Goal: Task Accomplishment & Management: Manage account settings

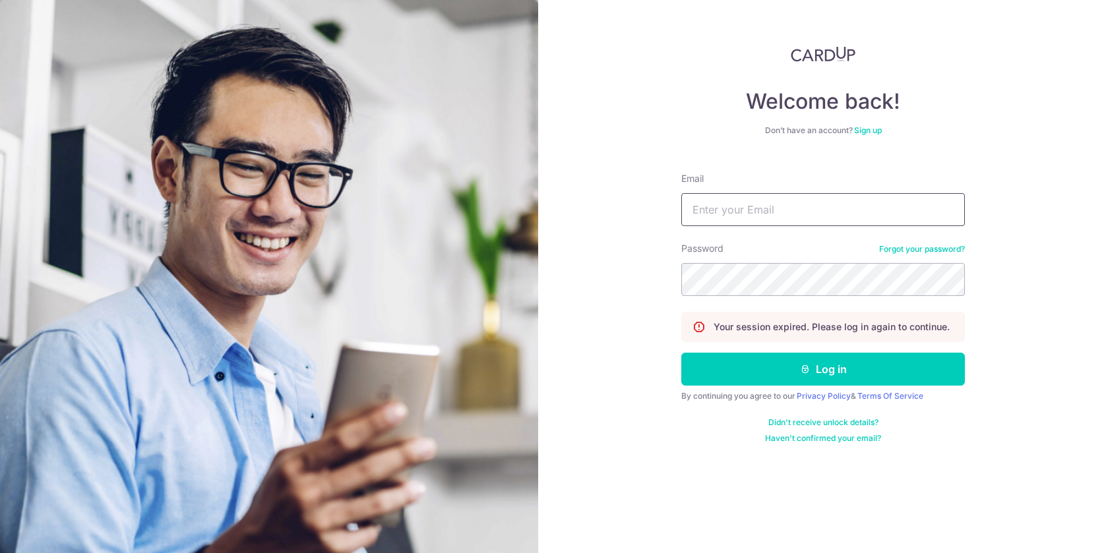
click at [770, 208] on input "Email" at bounding box center [823, 209] width 284 height 33
type input "[EMAIL_ADDRESS][DOMAIN_NAME]"
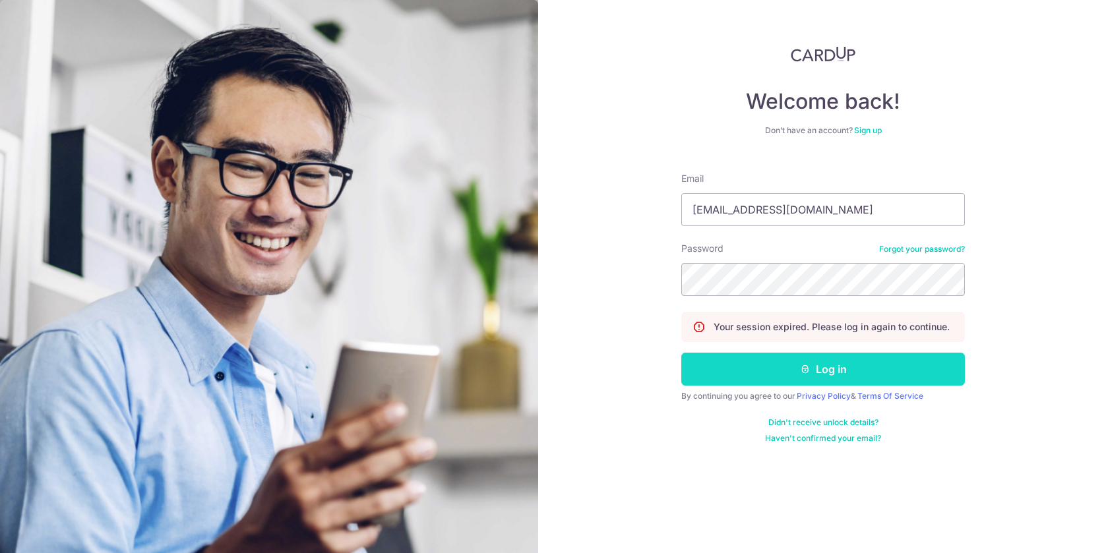
click at [820, 375] on button "Log in" at bounding box center [823, 369] width 284 height 33
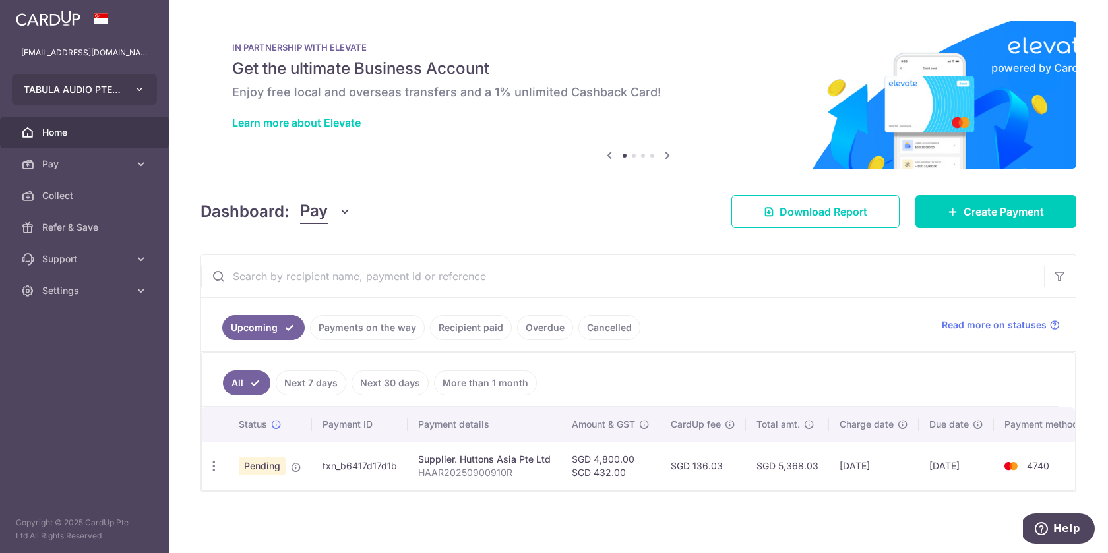
click at [136, 92] on icon "button" at bounding box center [140, 89] width 11 height 11
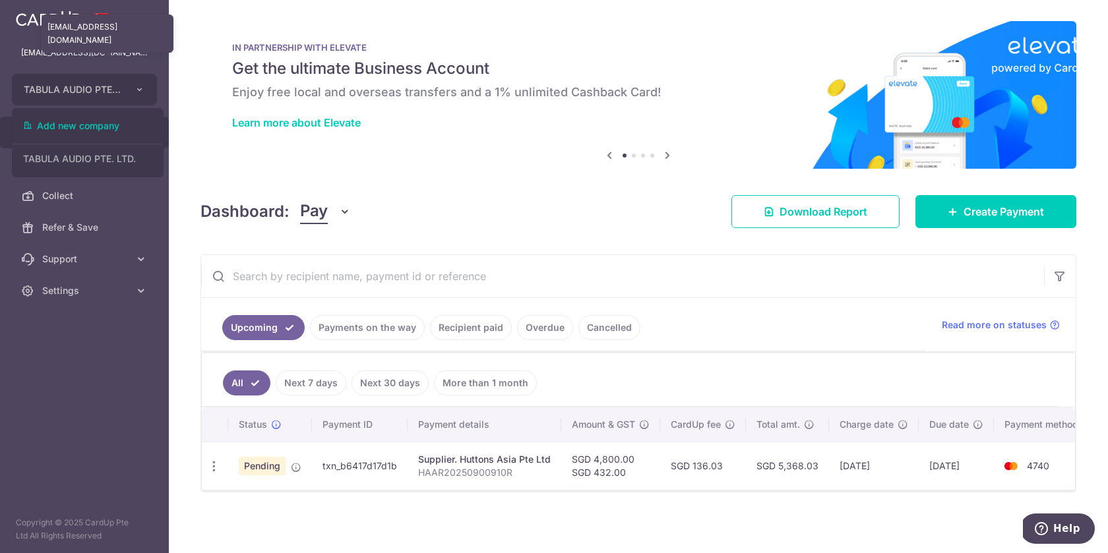
click at [137, 57] on p "helcroz@gmail.com" at bounding box center [84, 52] width 127 height 13
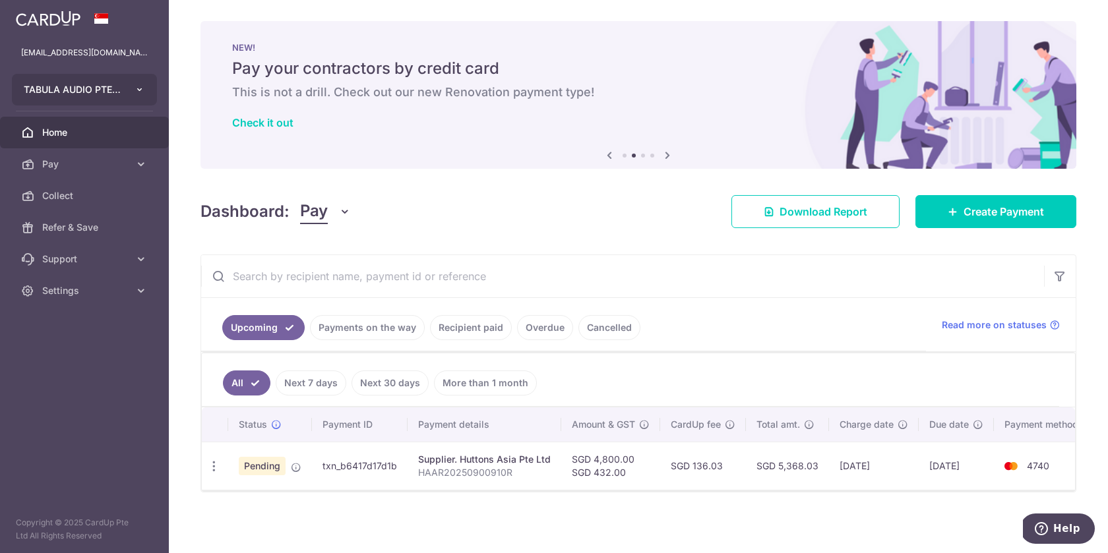
click at [145, 91] on button "TABULA AUDIO PTE. LTD." at bounding box center [84, 90] width 145 height 32
click at [148, 42] on div "helcroz@gmail.com" at bounding box center [84, 53] width 169 height 32
click at [472, 327] on link "Recipient paid" at bounding box center [471, 327] width 82 height 25
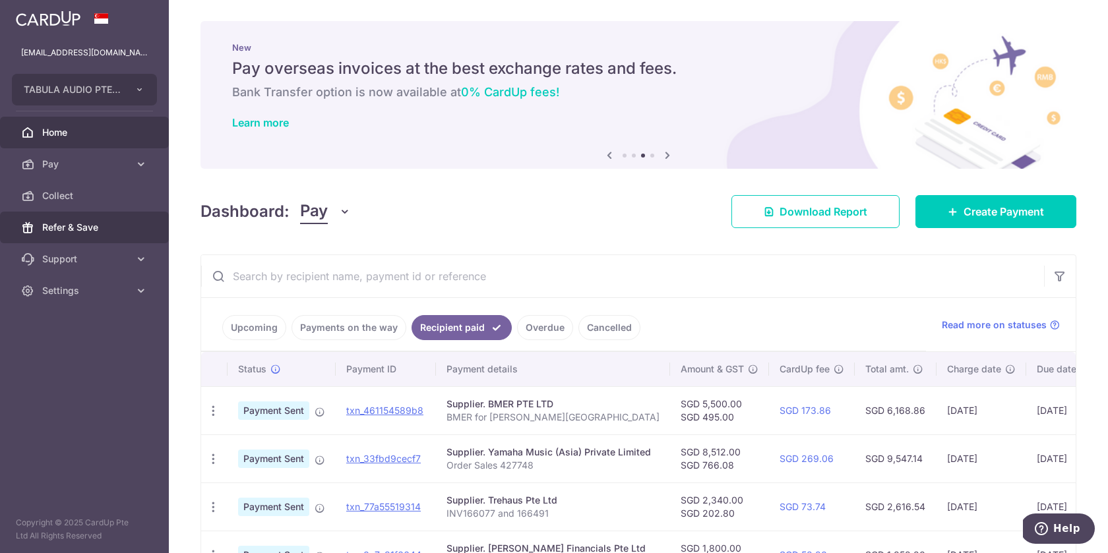
click at [136, 226] on link "Refer & Save" at bounding box center [84, 228] width 169 height 32
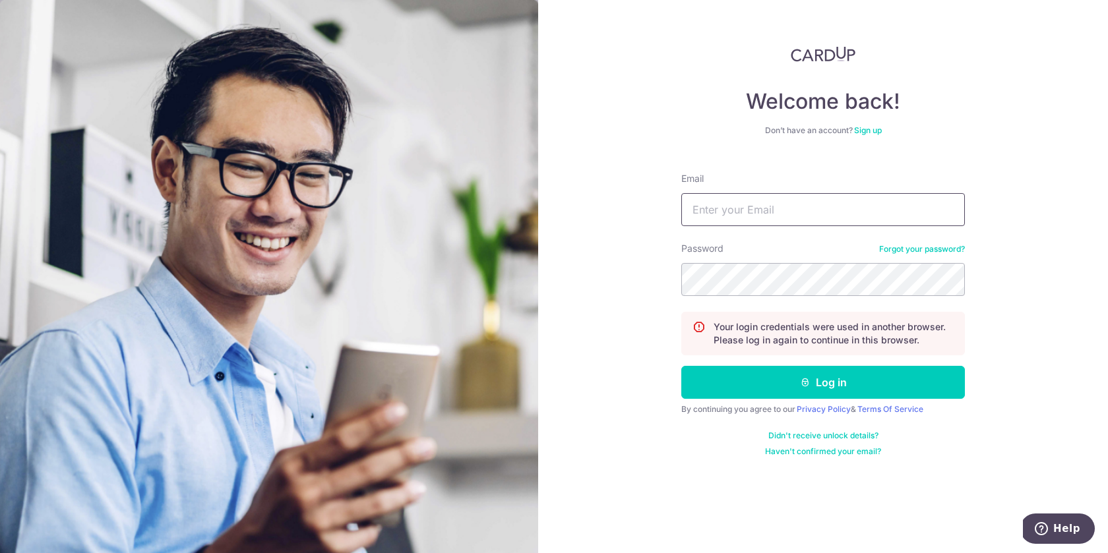
click at [896, 220] on input "Email" at bounding box center [823, 209] width 284 height 33
type input "helcroz@gmail.com"
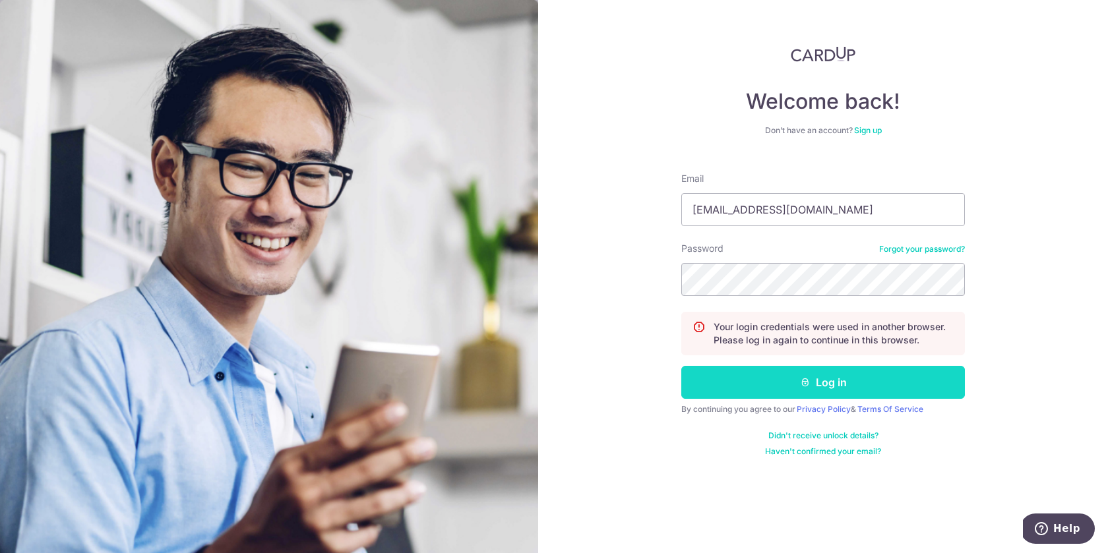
click at [838, 387] on button "Log in" at bounding box center [823, 382] width 284 height 33
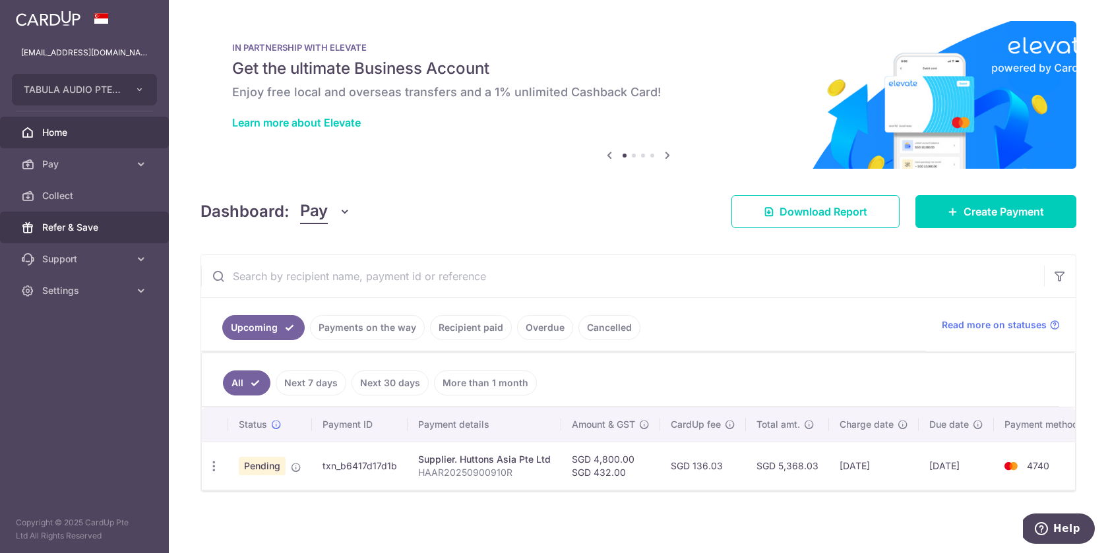
click at [68, 229] on span "Refer & Save" at bounding box center [85, 227] width 87 height 13
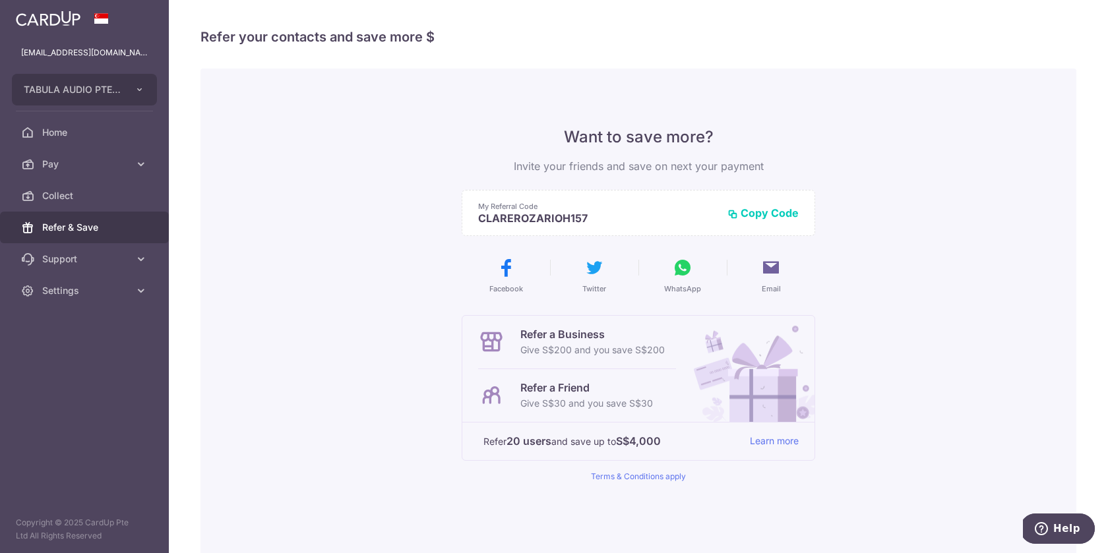
click at [757, 210] on button "Copy Code" at bounding box center [763, 212] width 71 height 13
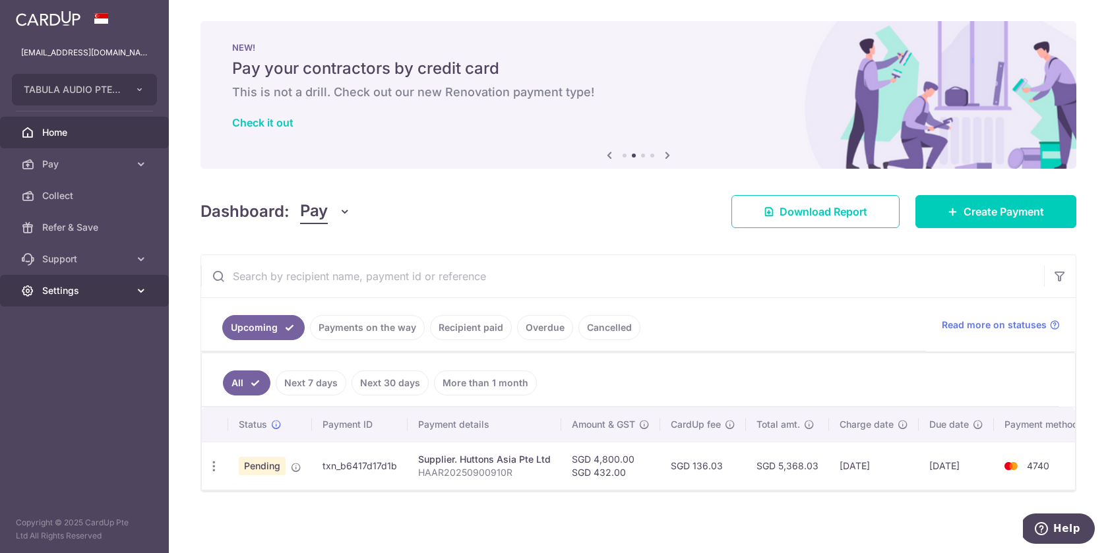
click at [144, 296] on icon at bounding box center [141, 290] width 13 height 13
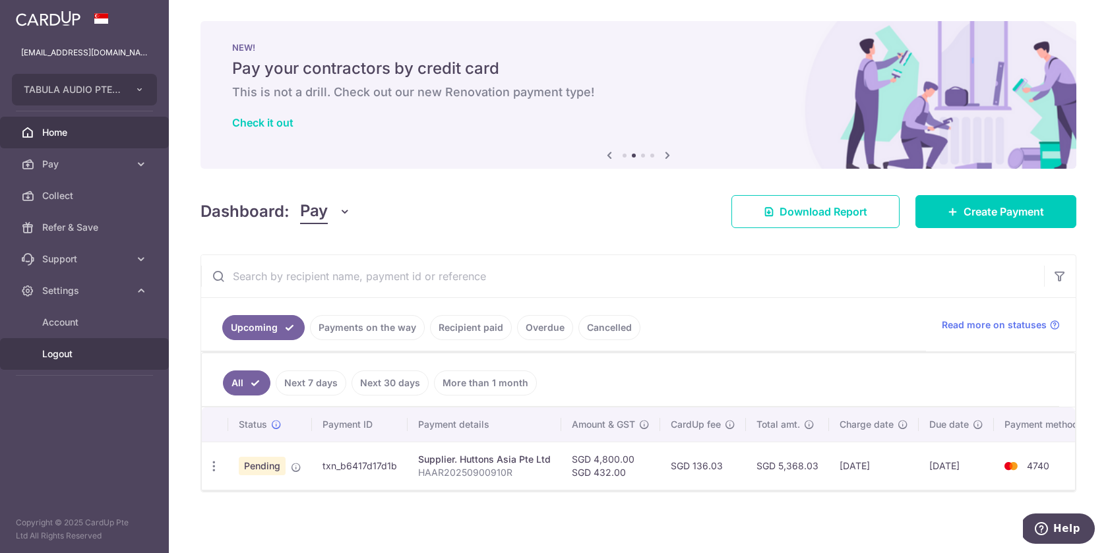
click at [61, 356] on span "Logout" at bounding box center [85, 354] width 87 height 13
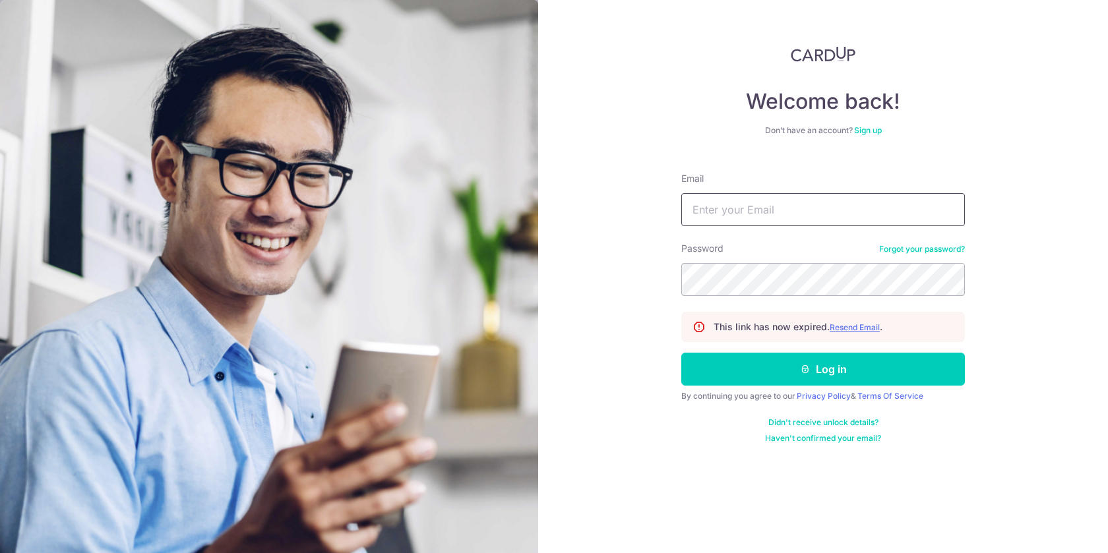
click at [786, 211] on input "Email" at bounding box center [823, 209] width 284 height 33
type input "[EMAIL_ADDRESS][DOMAIN_NAME]"
click at [654, 287] on div "Welcome back! Don’t have an account? Sign up Email helcroz@me.com Password Forg…" at bounding box center [823, 276] width 570 height 553
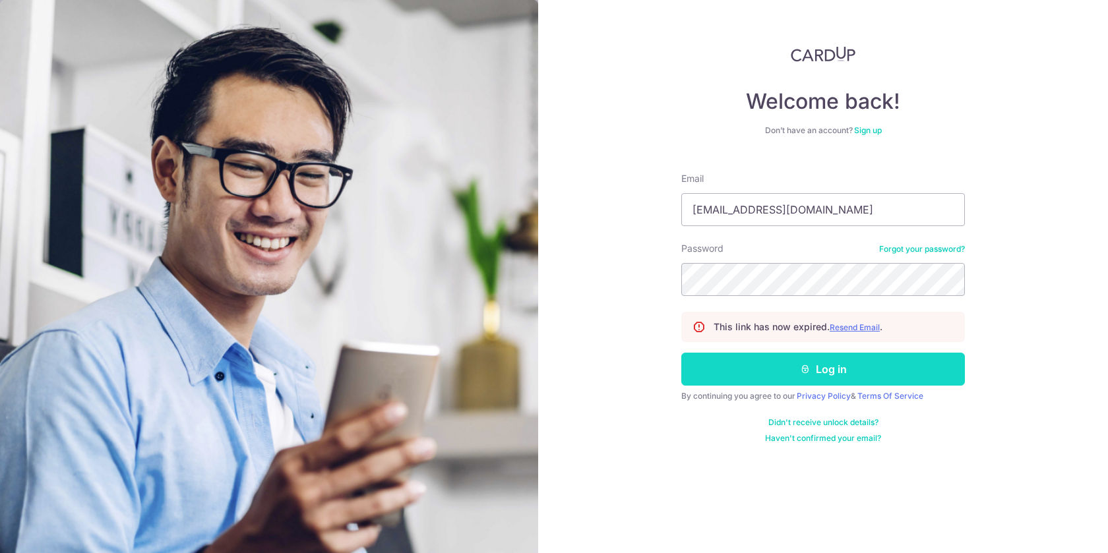
click at [825, 376] on button "Log in" at bounding box center [823, 369] width 284 height 33
